Goal: Complete application form

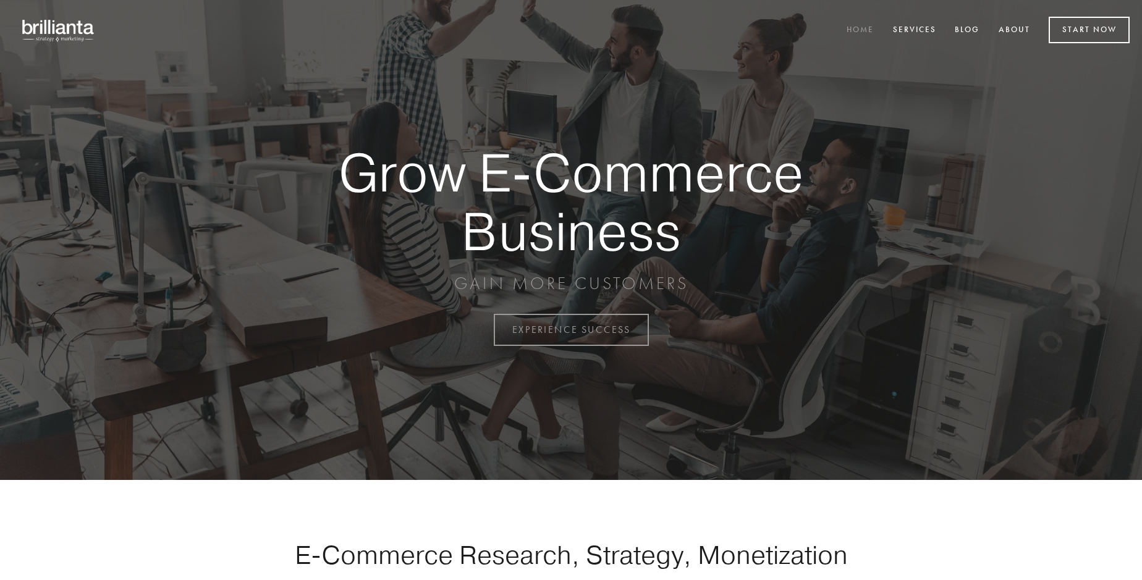
scroll to position [3241, 0]
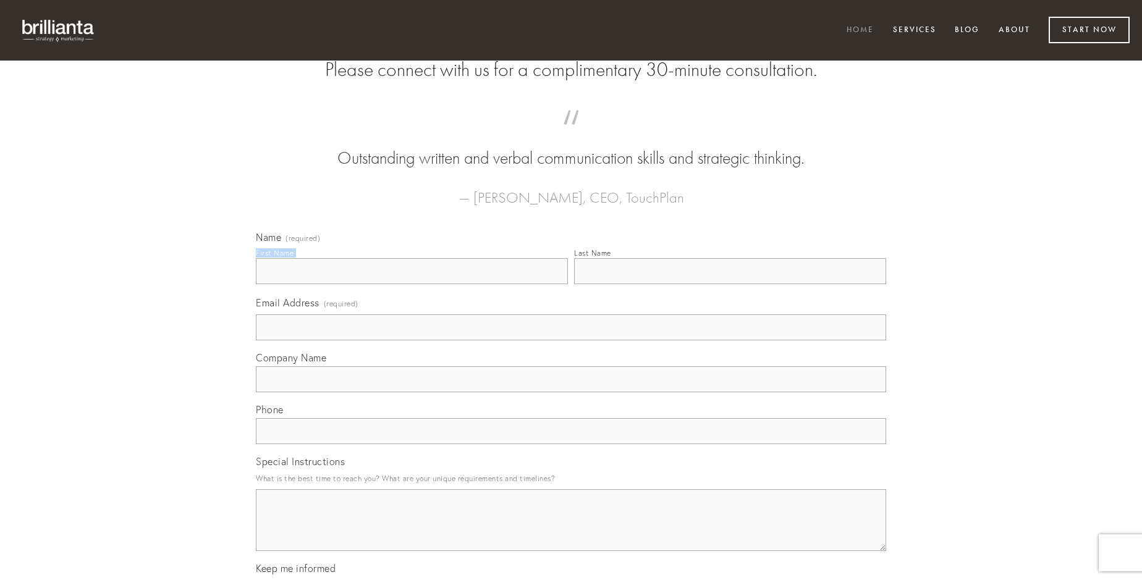
type input "[PERSON_NAME]"
click at [730, 284] on input "Last Name" at bounding box center [730, 271] width 312 height 26
type input "[PERSON_NAME]"
click at [571, 341] on input "Email Address (required)" at bounding box center [571, 328] width 631 height 26
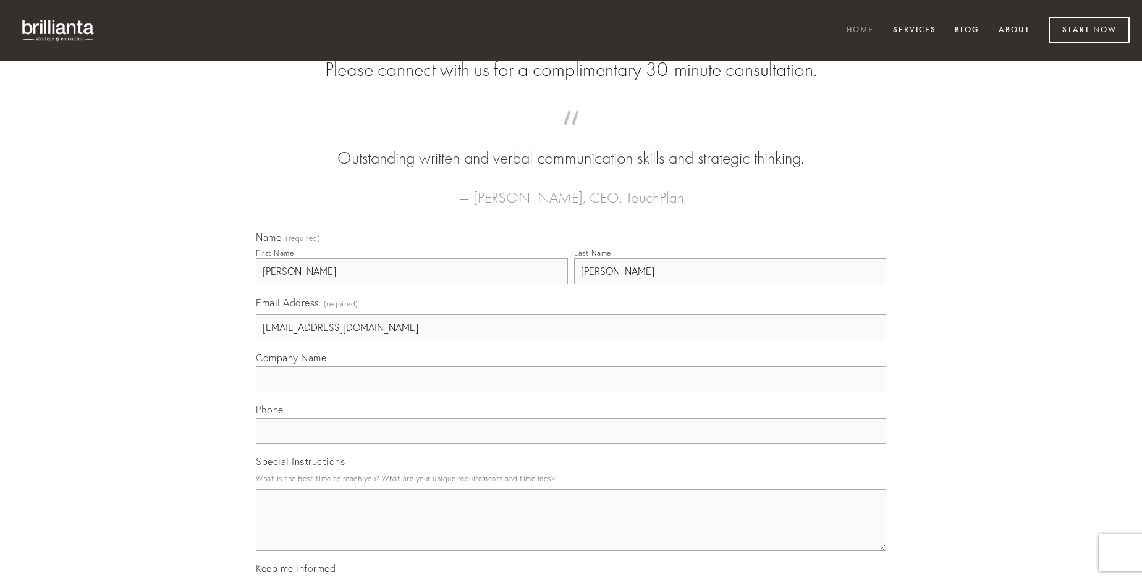
type input "[EMAIL_ADDRESS][DOMAIN_NAME]"
click at [571, 393] on input "Company Name" at bounding box center [571, 380] width 631 height 26
type input "dicta"
click at [571, 444] on input "text" at bounding box center [571, 432] width 631 height 26
click at [571, 532] on textarea "Special Instructions" at bounding box center [571, 521] width 631 height 62
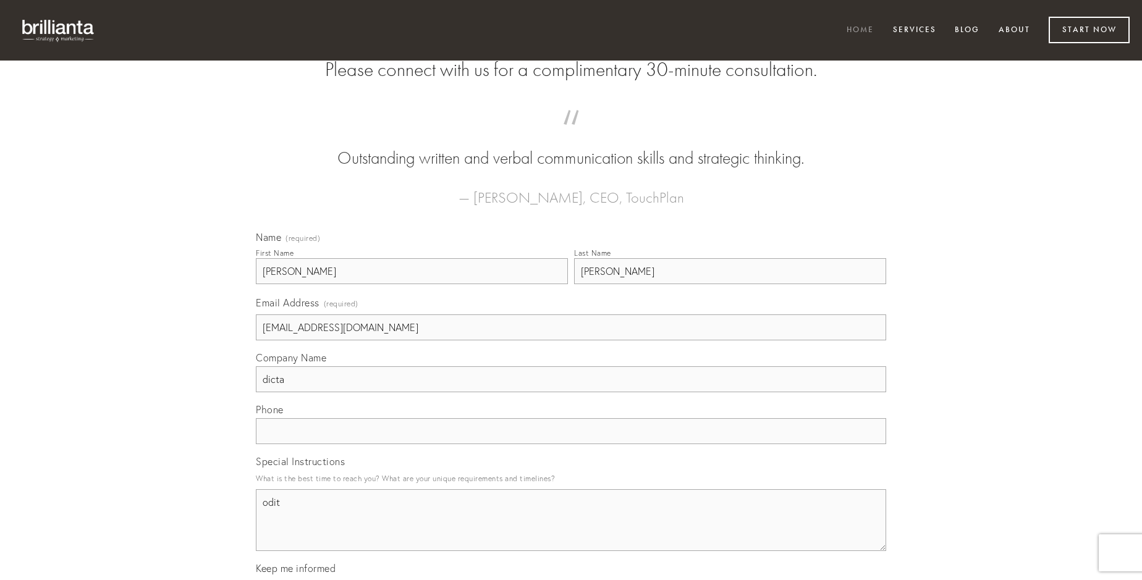
type textarea "odit"
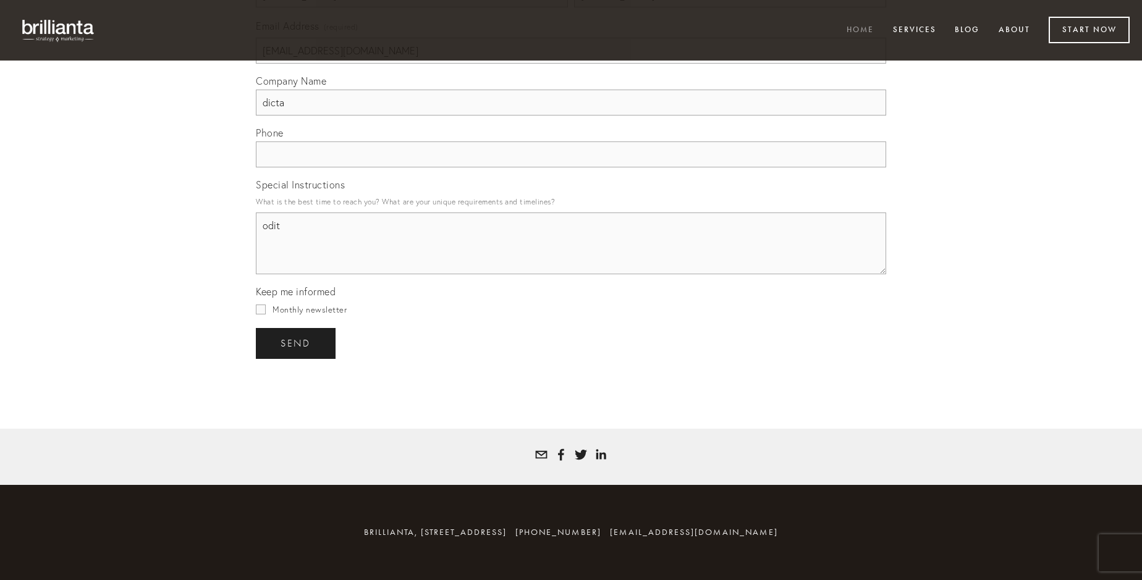
click at [297, 343] on span "send" at bounding box center [296, 343] width 30 height 11
